Goal: Transaction & Acquisition: Purchase product/service

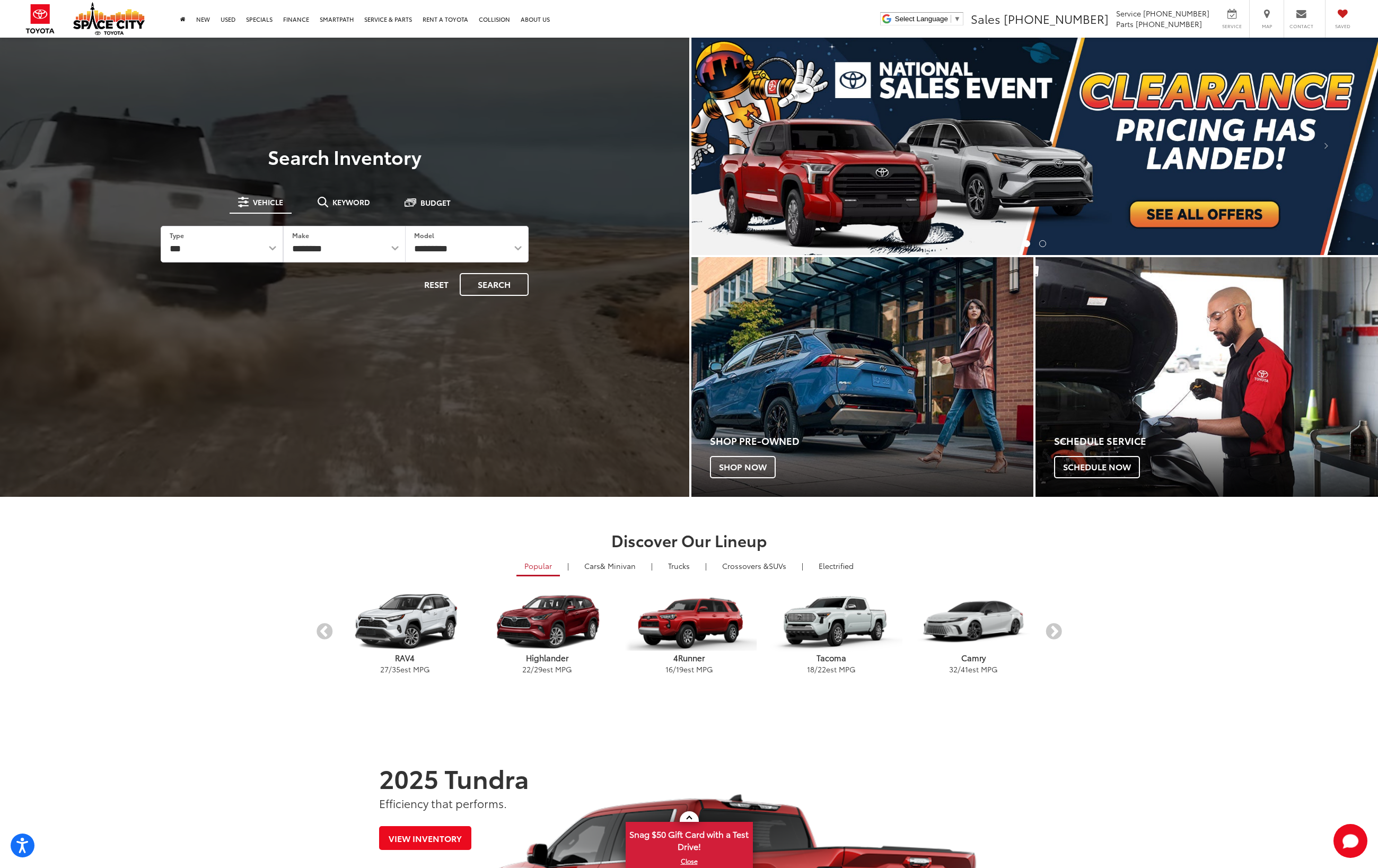
scroll to position [46, 0]
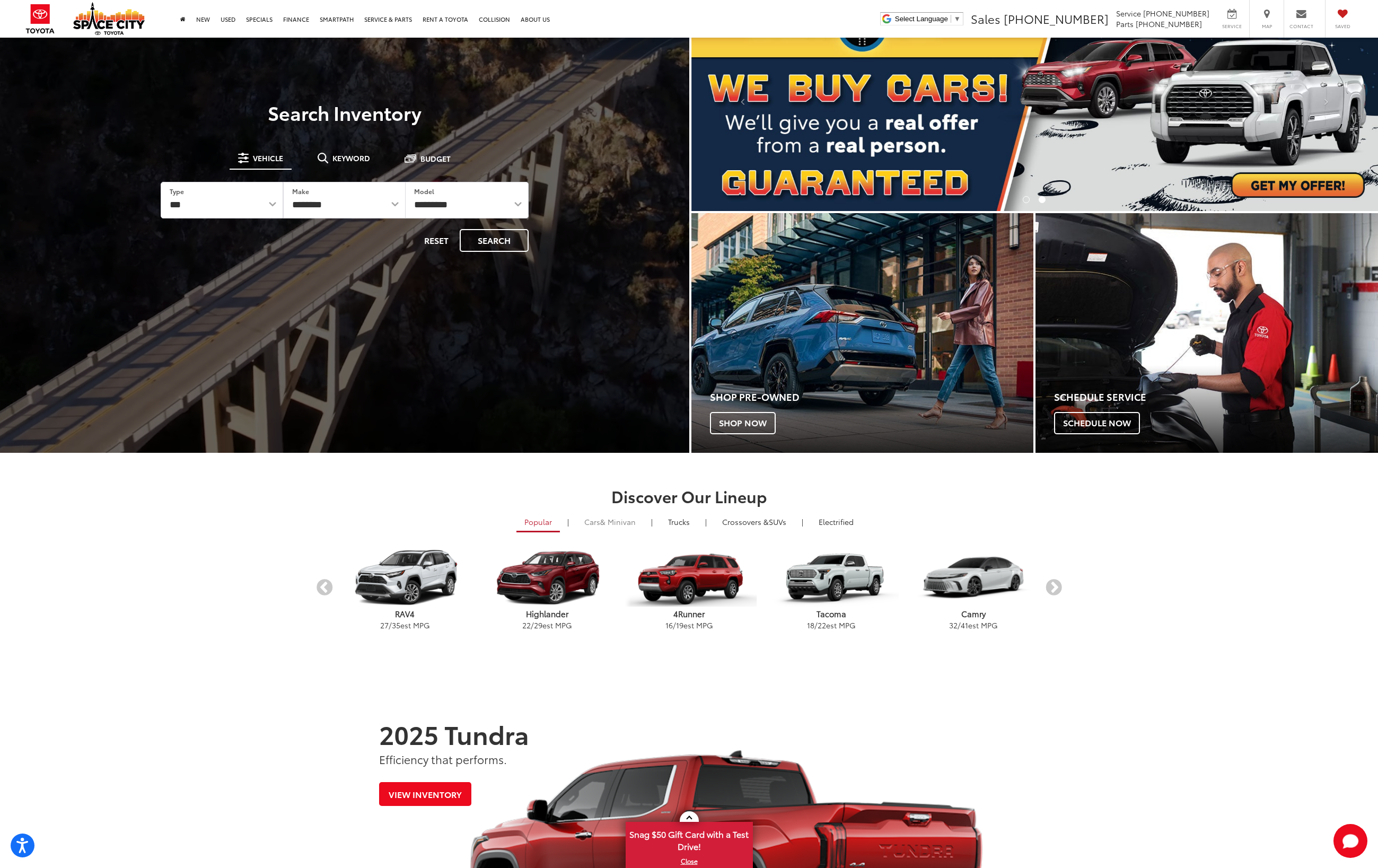
click at [621, 525] on span "& Minivan" at bounding box center [618, 521] width 36 height 11
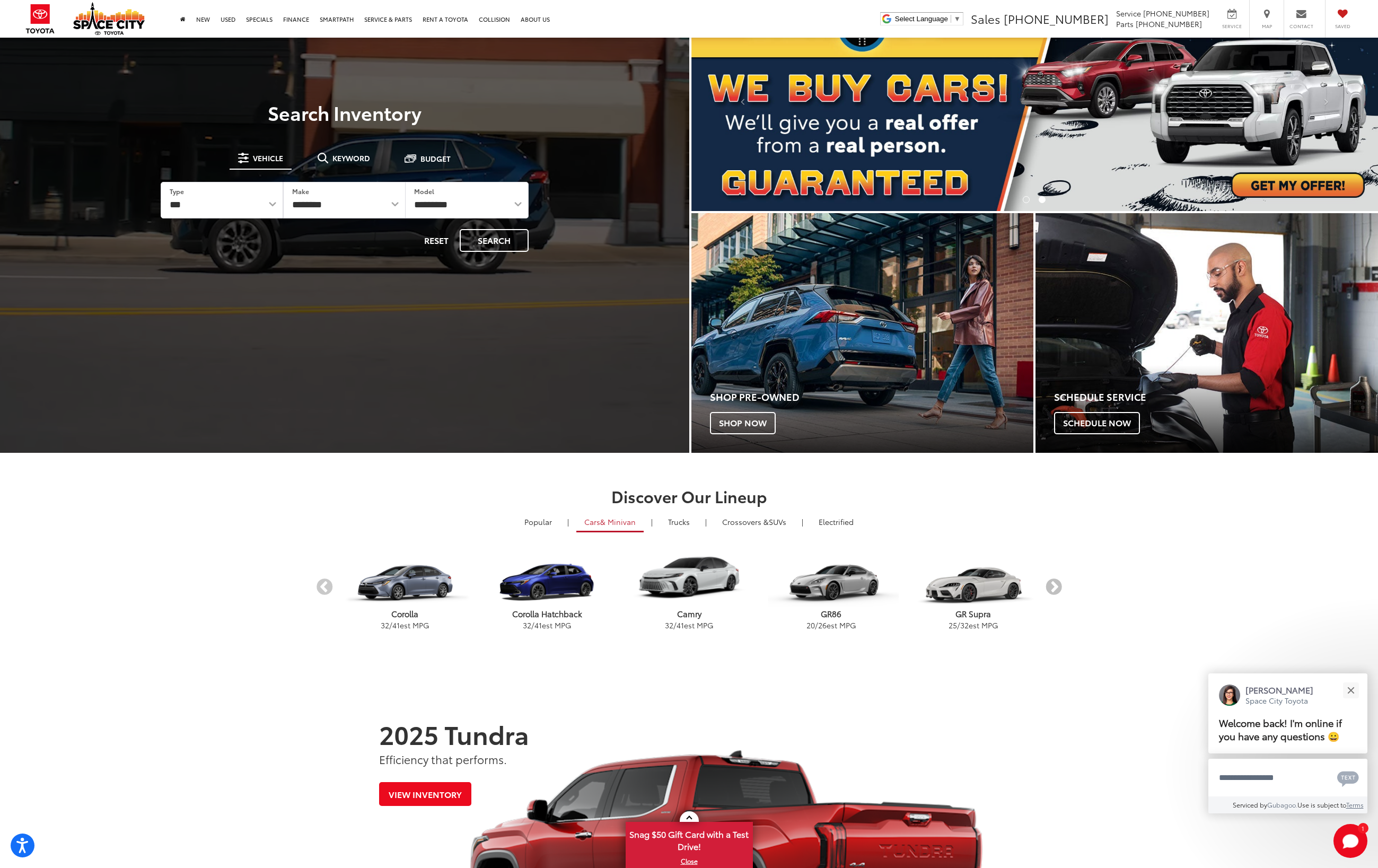
click at [1060, 588] on button "Next" at bounding box center [1054, 587] width 19 height 19
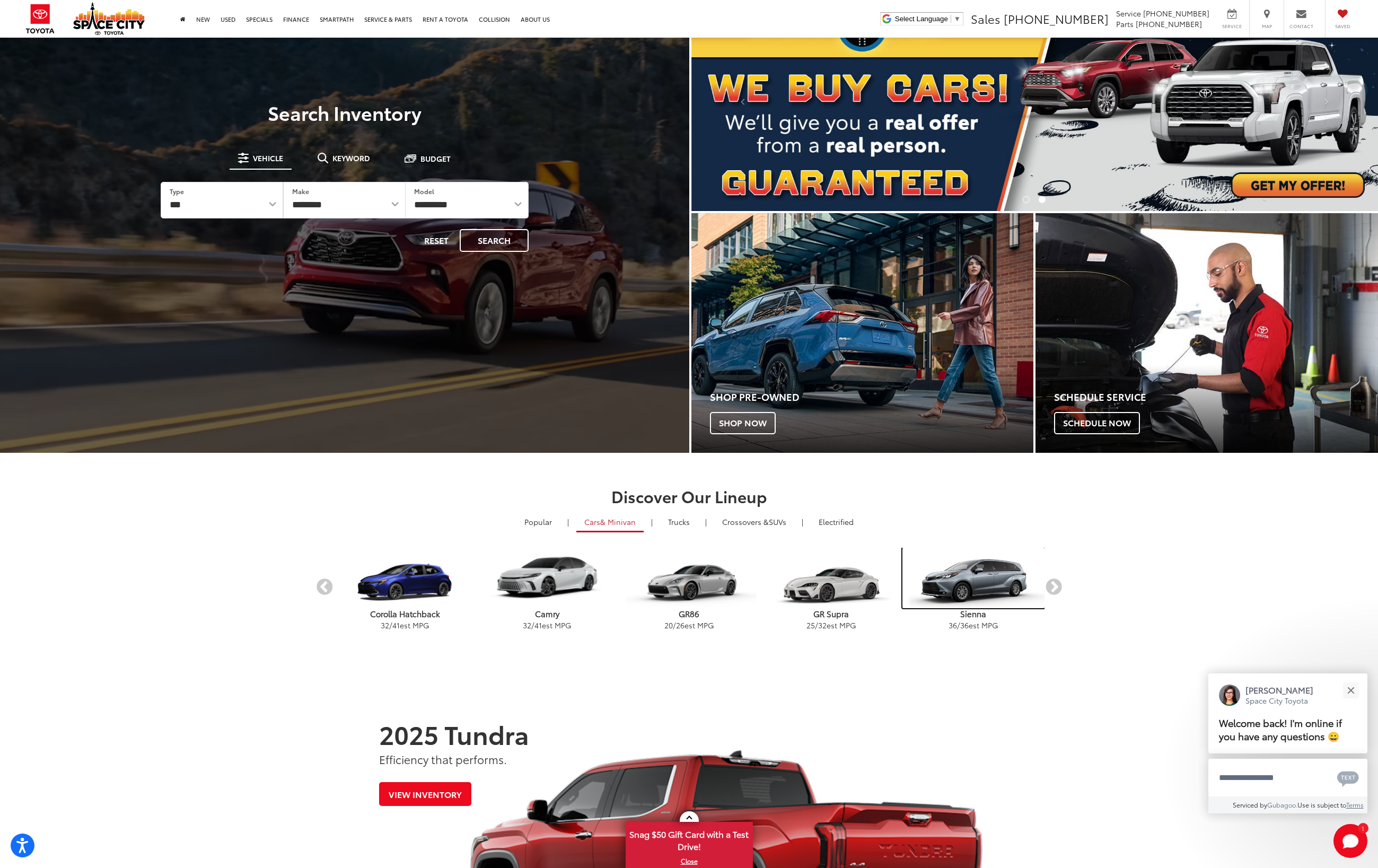
click at [985, 580] on img "carousel" at bounding box center [973, 577] width 142 height 60
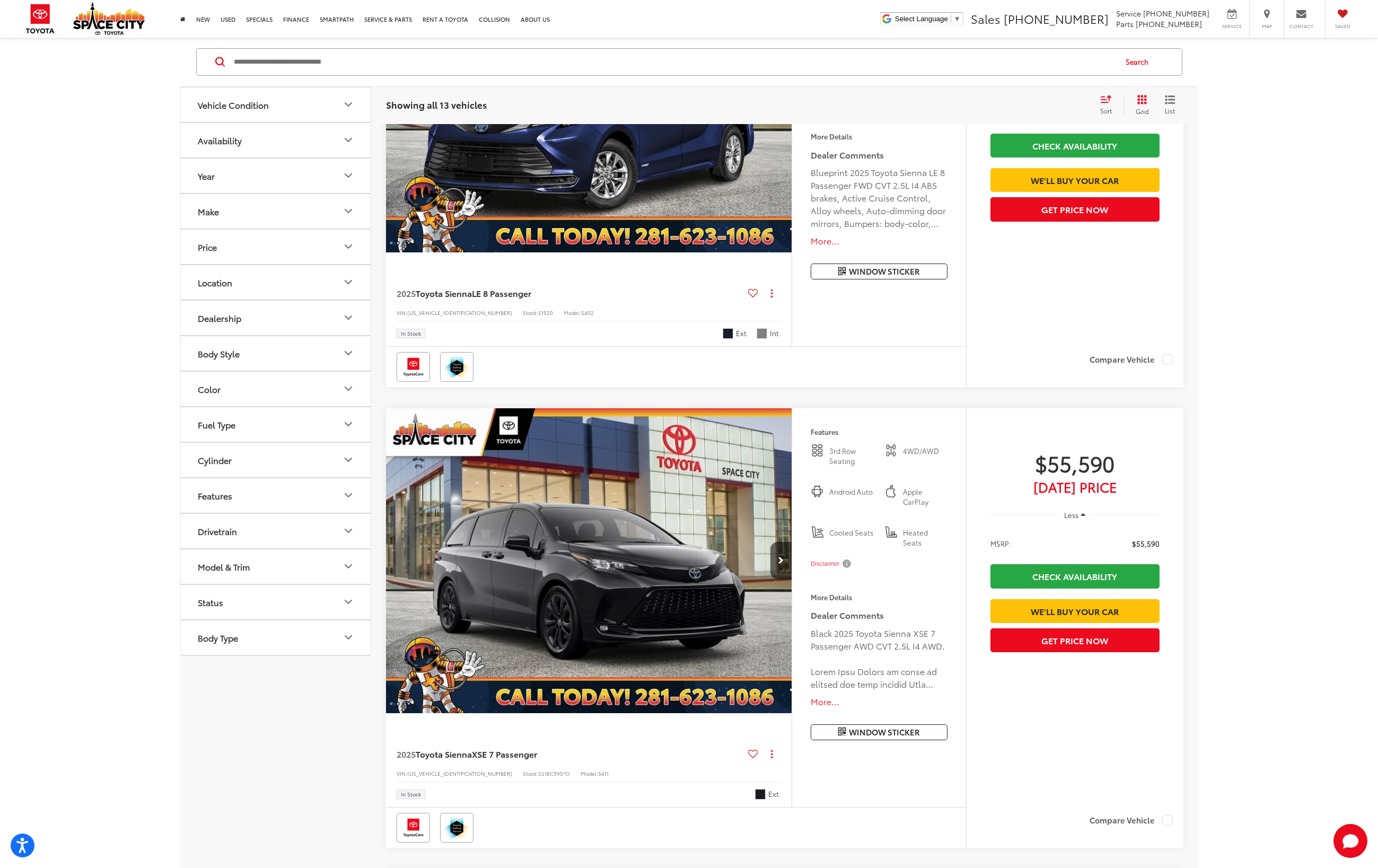
scroll to position [517, 0]
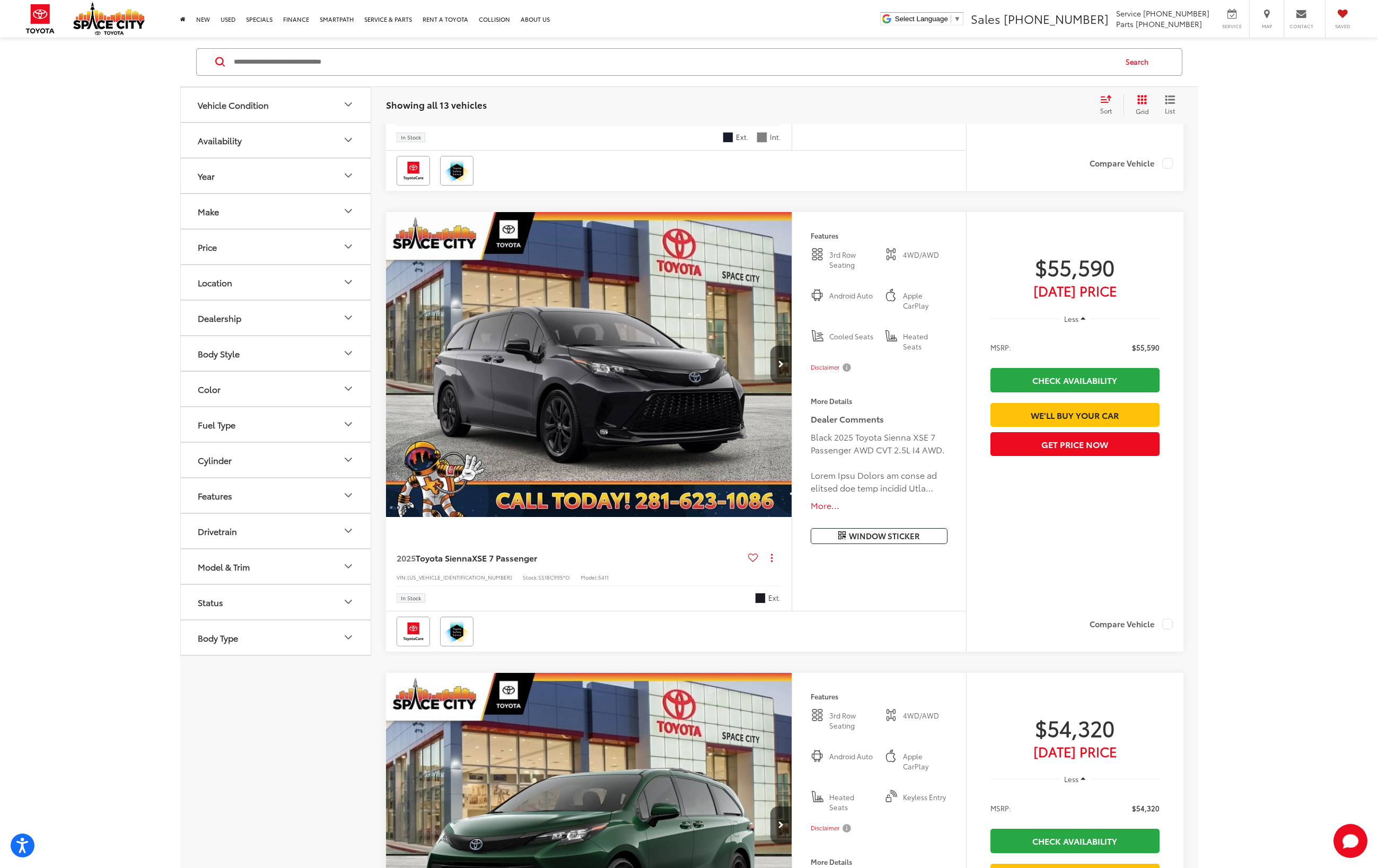
click at [349, 566] on icon "Model & Trim" at bounding box center [349, 566] width 13 height 13
click at [210, 602] on label "Sienna (13)" at bounding box center [276, 601] width 143 height 19
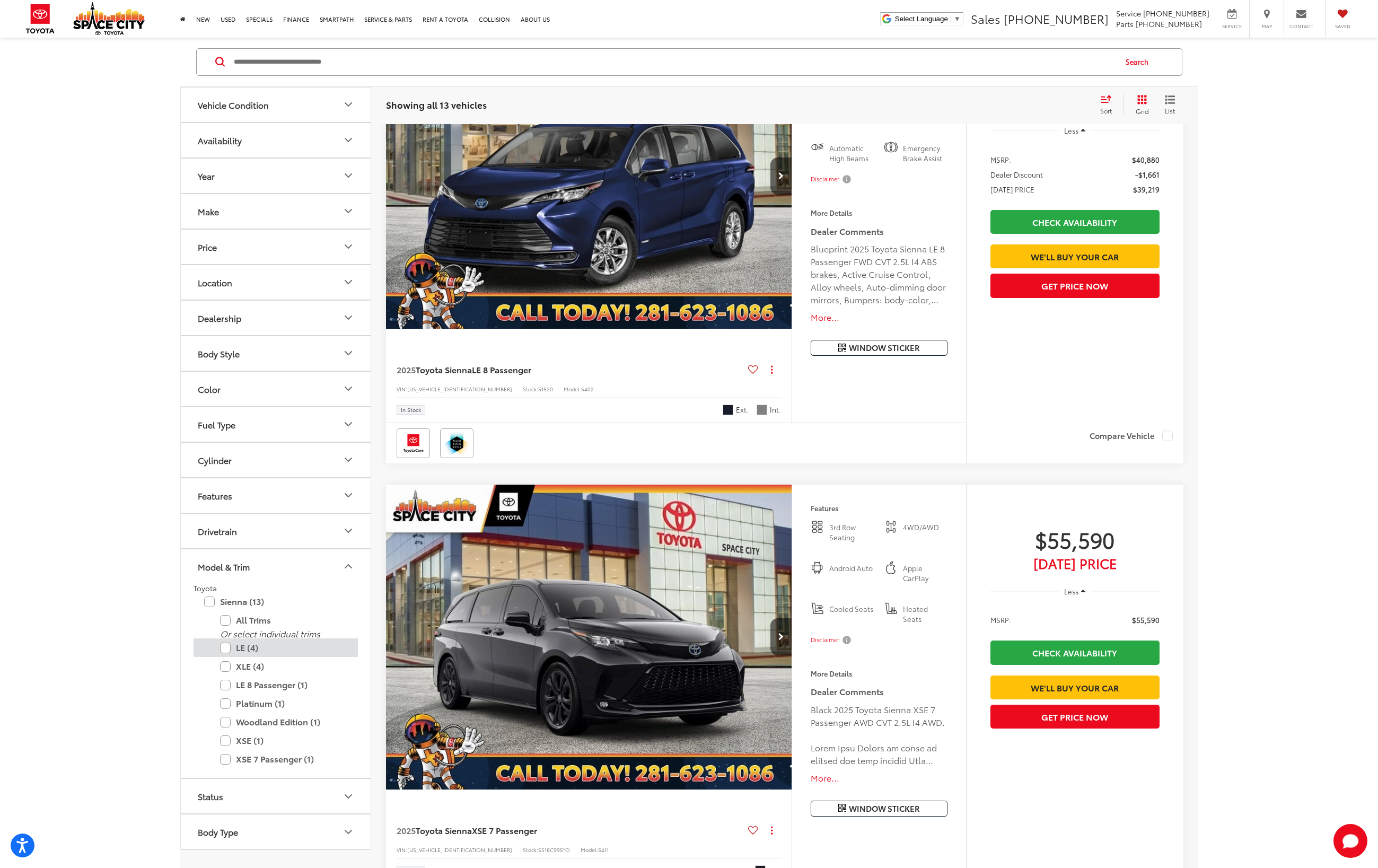
scroll to position [142, 0]
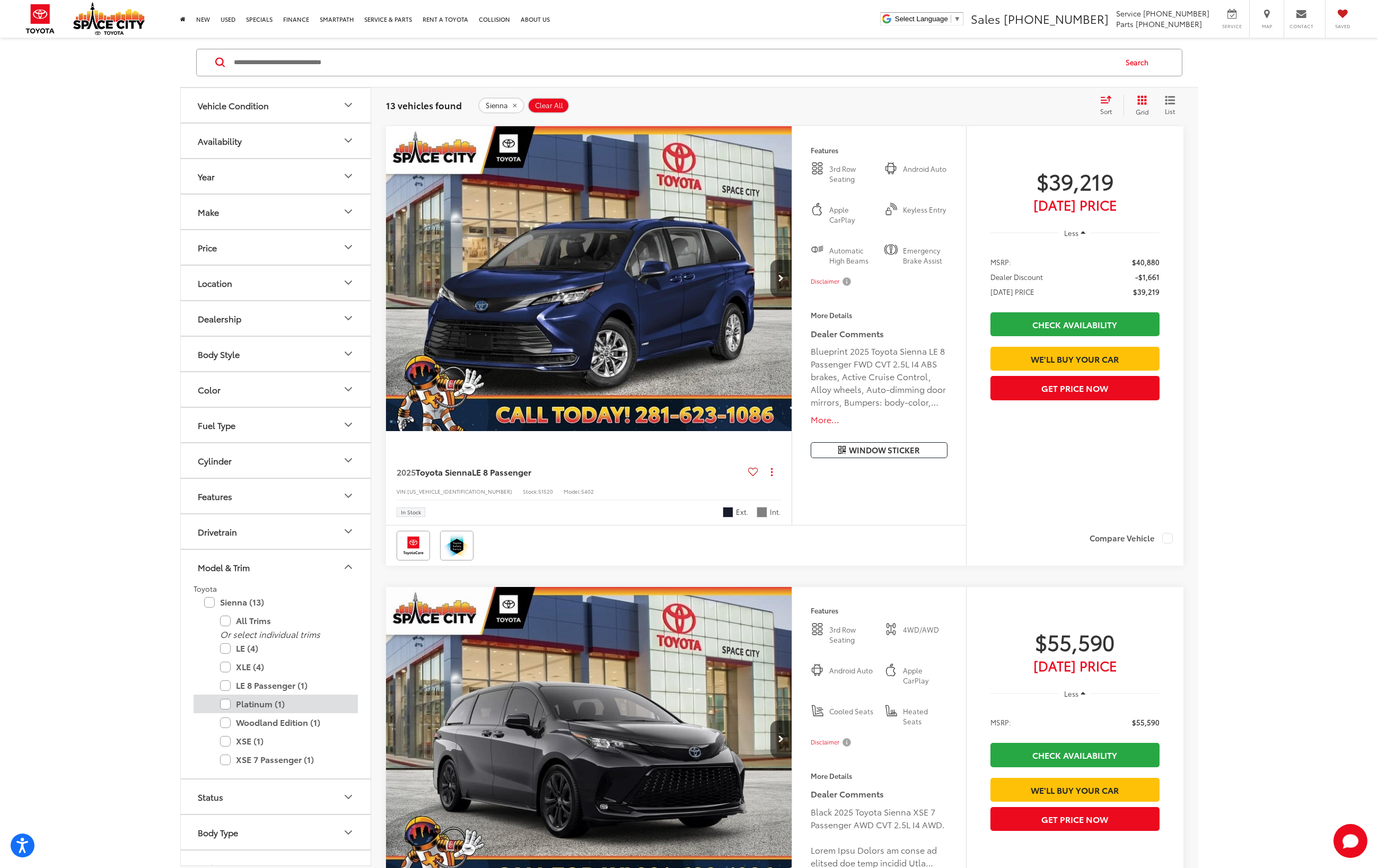
click at [225, 701] on label "Platinum (1)" at bounding box center [284, 703] width 127 height 19
